Goal: Information Seeking & Learning: Learn about a topic

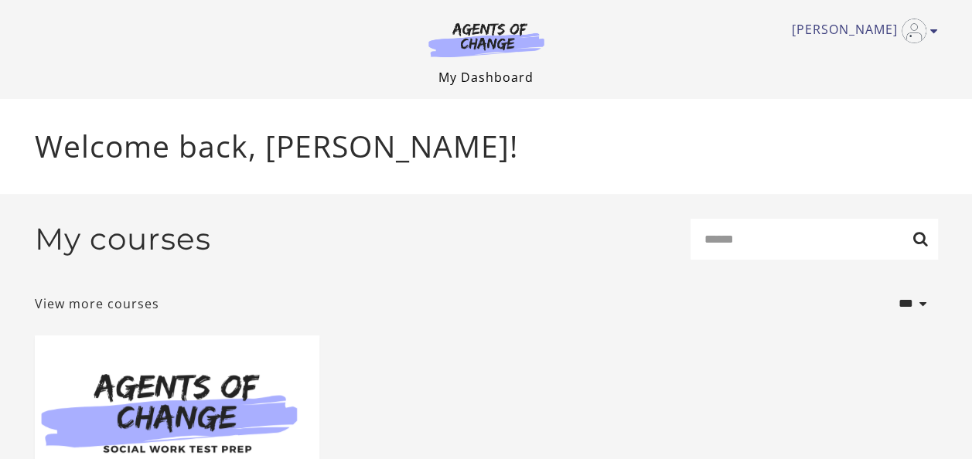
click at [508, 76] on link "My Dashboard" at bounding box center [485, 77] width 95 height 17
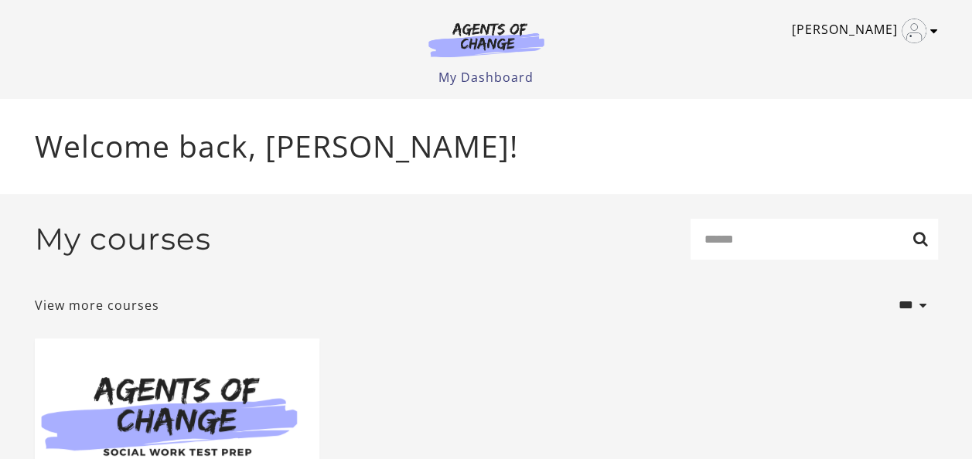
click at [928, 36] on link "[PERSON_NAME]" at bounding box center [860, 31] width 138 height 25
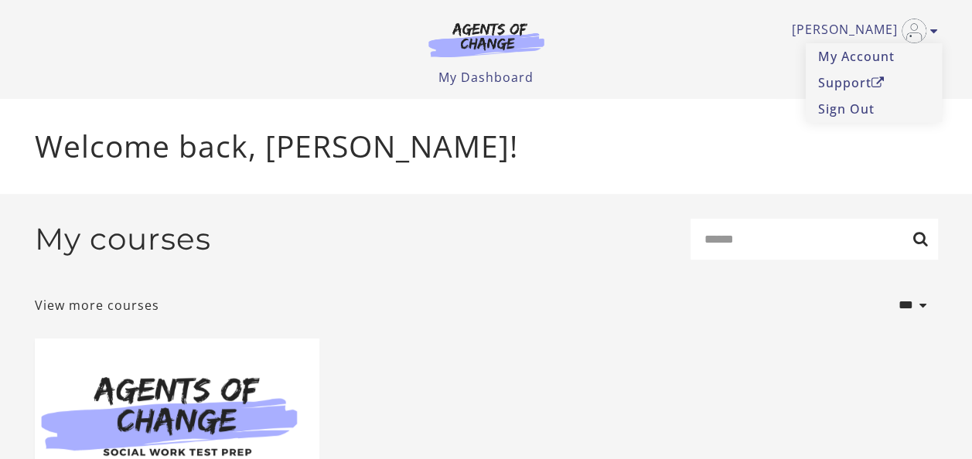
click at [544, 223] on div "My courses Search" at bounding box center [486, 245] width 903 height 53
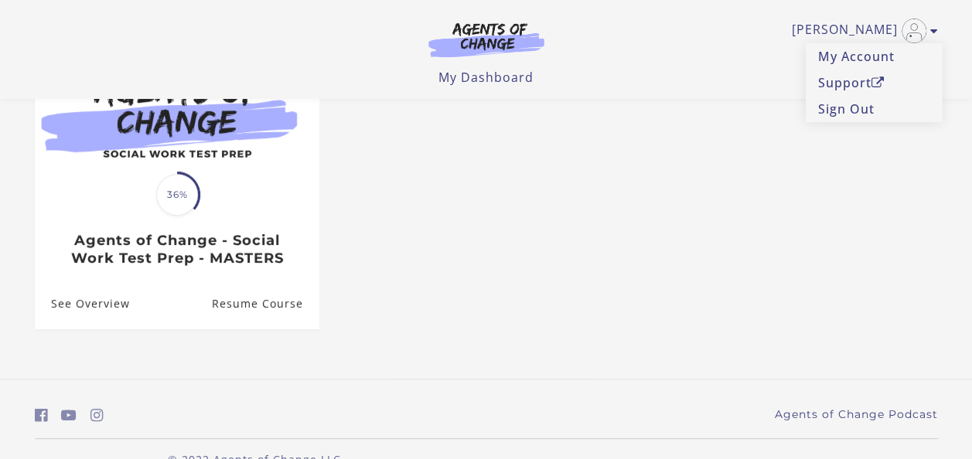
scroll to position [201, 0]
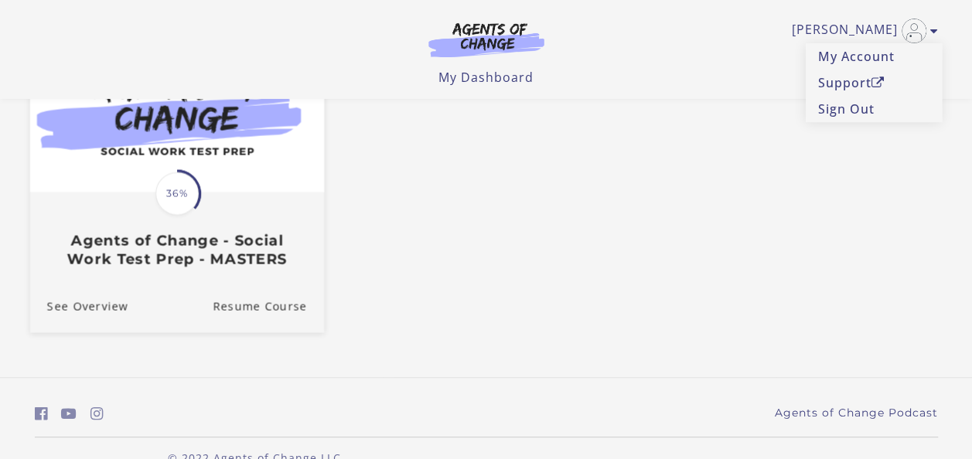
click at [278, 189] on img at bounding box center [176, 112] width 294 height 158
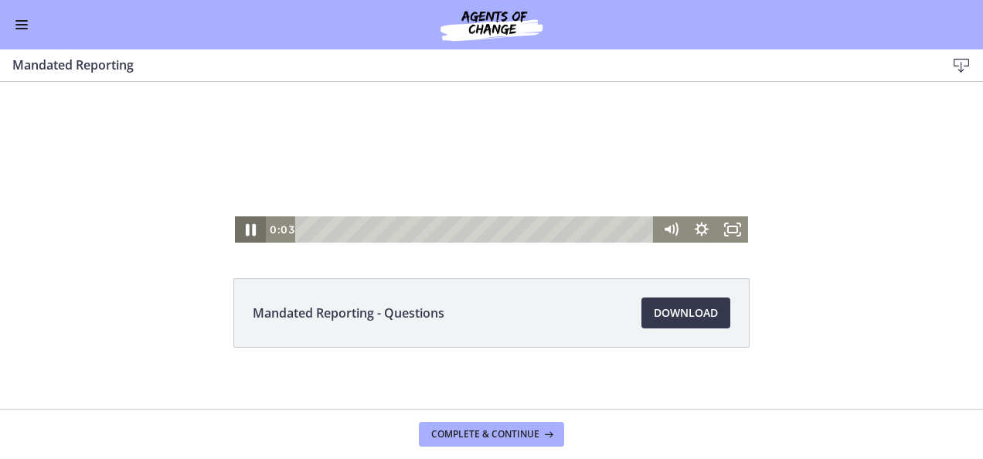
click at [246, 233] on icon "Pause" at bounding box center [251, 230] width 10 height 12
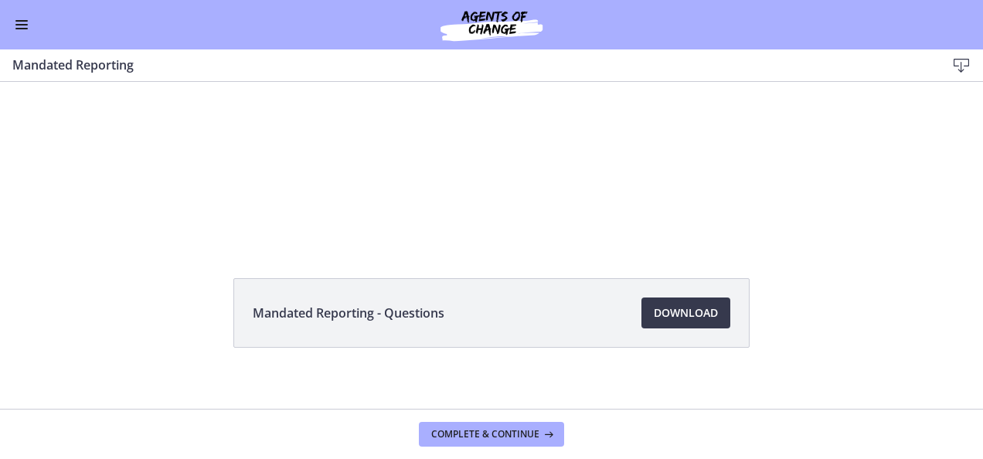
click at [25, 26] on button "Enable menu" at bounding box center [21, 24] width 19 height 19
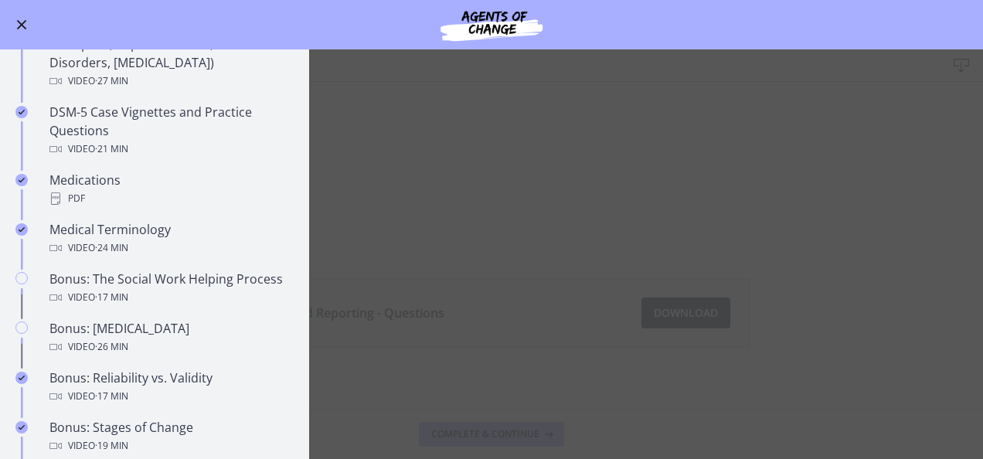
scroll to position [960, 0]
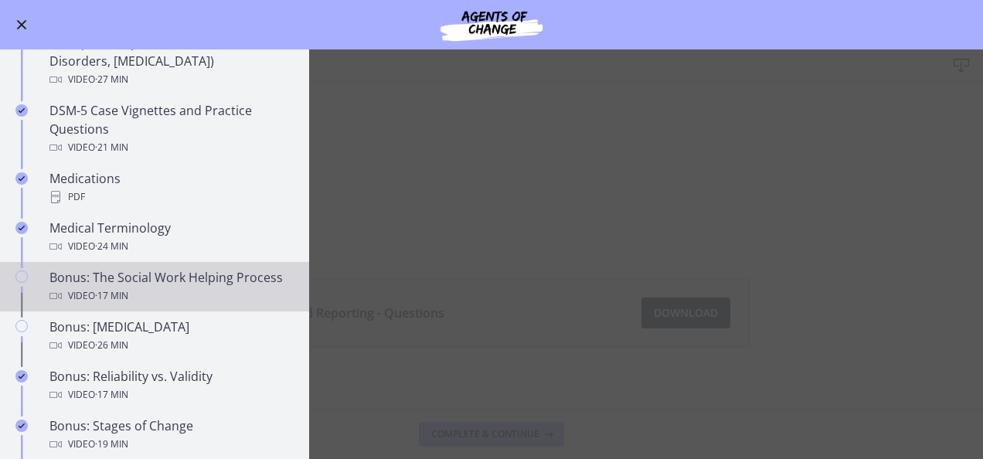
click at [184, 305] on div "Video · 17 min" at bounding box center [169, 296] width 241 height 19
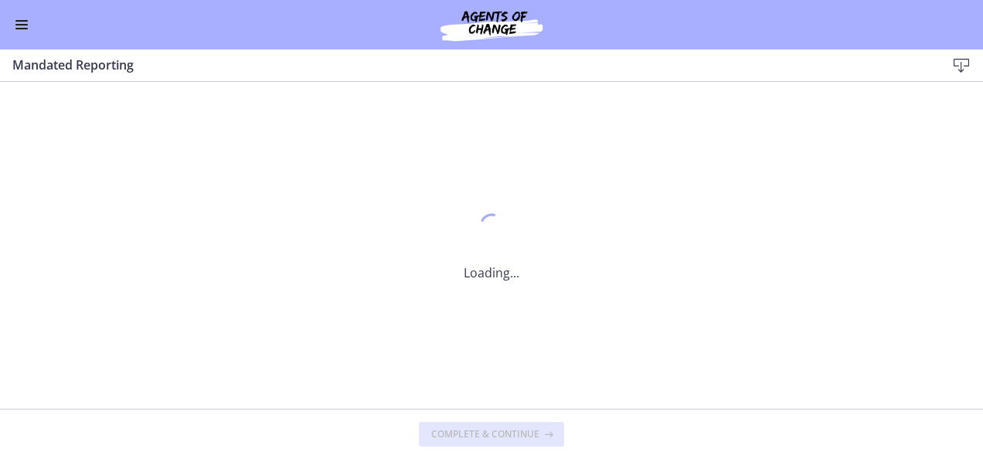
scroll to position [0, 0]
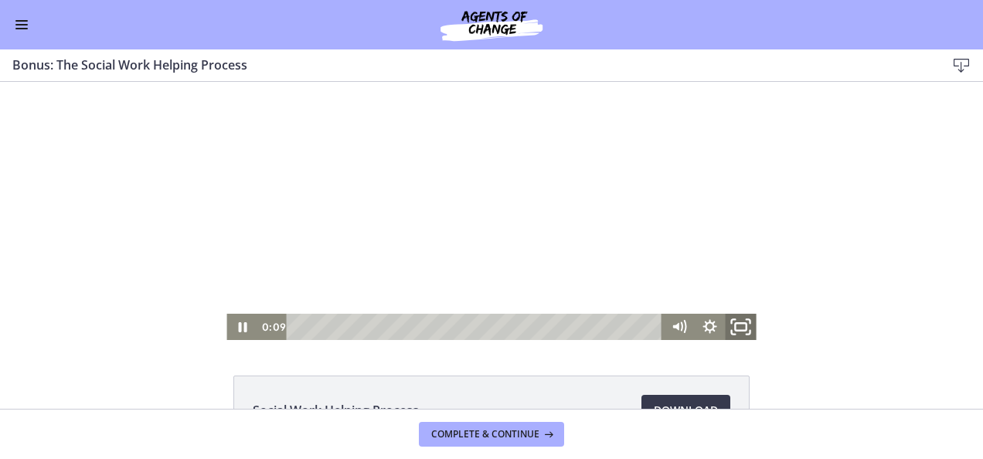
click at [735, 323] on rect "Fullscreen" at bounding box center [740, 327] width 11 height 8
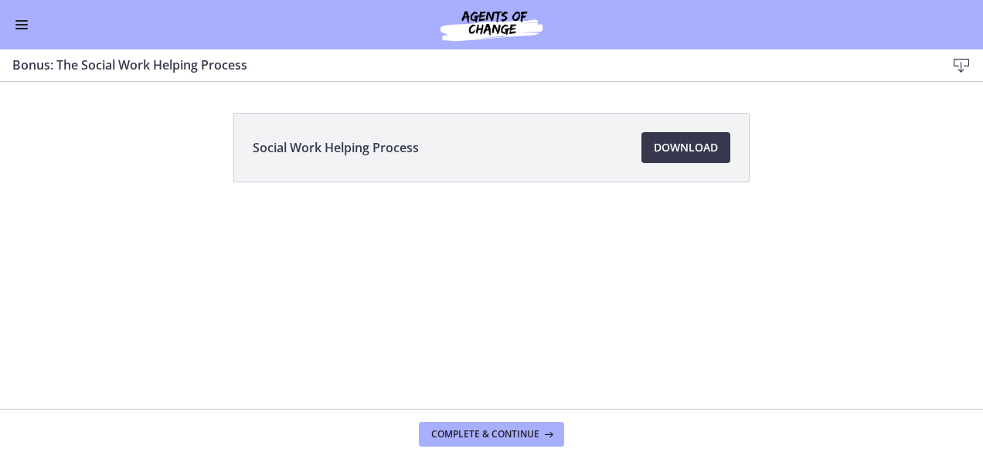
scroll to position [958, 0]
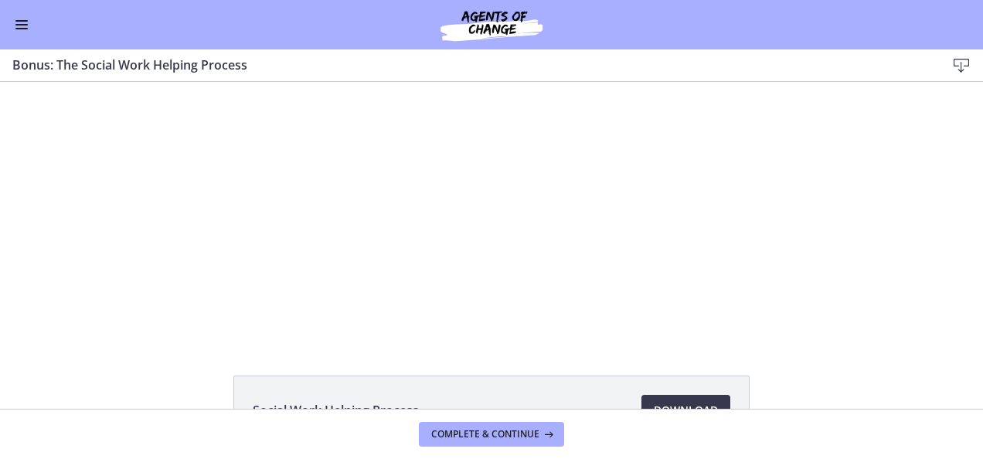
click at [24, 22] on button "Enable menu" at bounding box center [21, 24] width 19 height 19
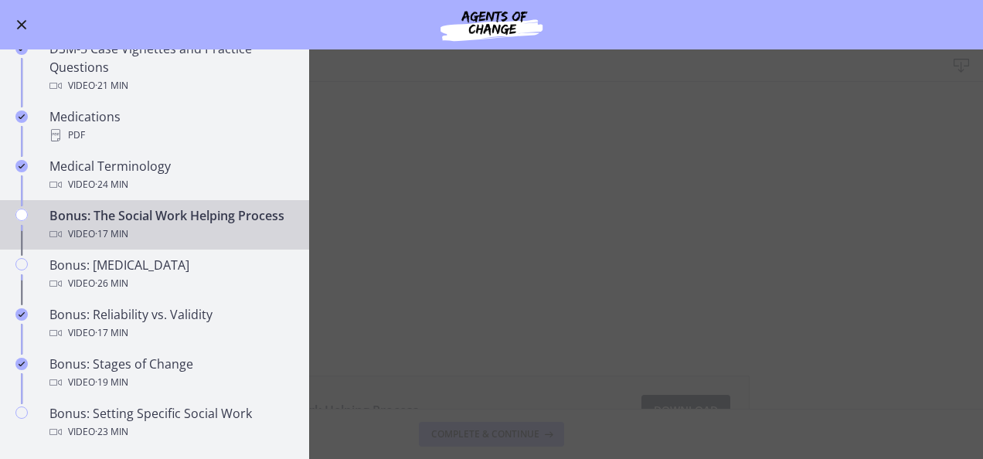
scroll to position [1022, 0]
click at [804, 270] on main "Bonus: The Social Work Helping Process Download Enable fullscreen Social Work H…" at bounding box center [491, 254] width 983 height 410
click at [22, 29] on button "Enable menu" at bounding box center [21, 24] width 19 height 19
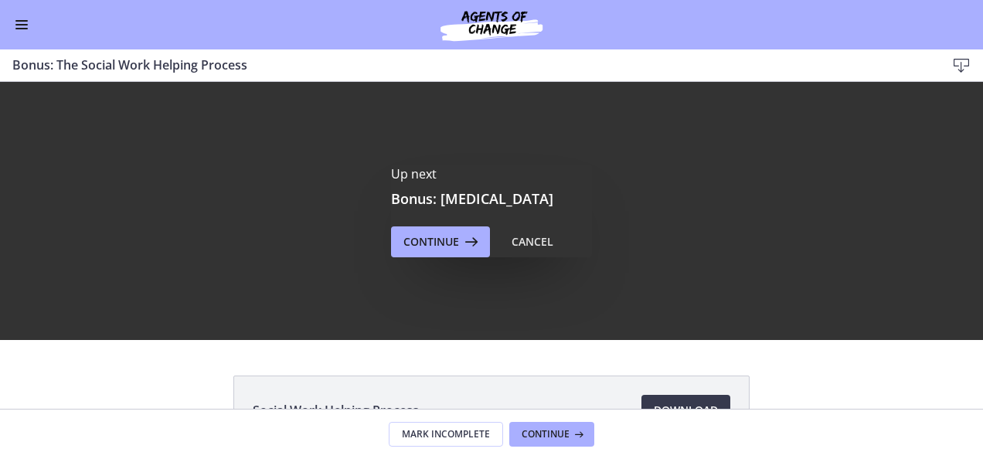
scroll to position [0, 0]
